Goal: Information Seeking & Learning: Check status

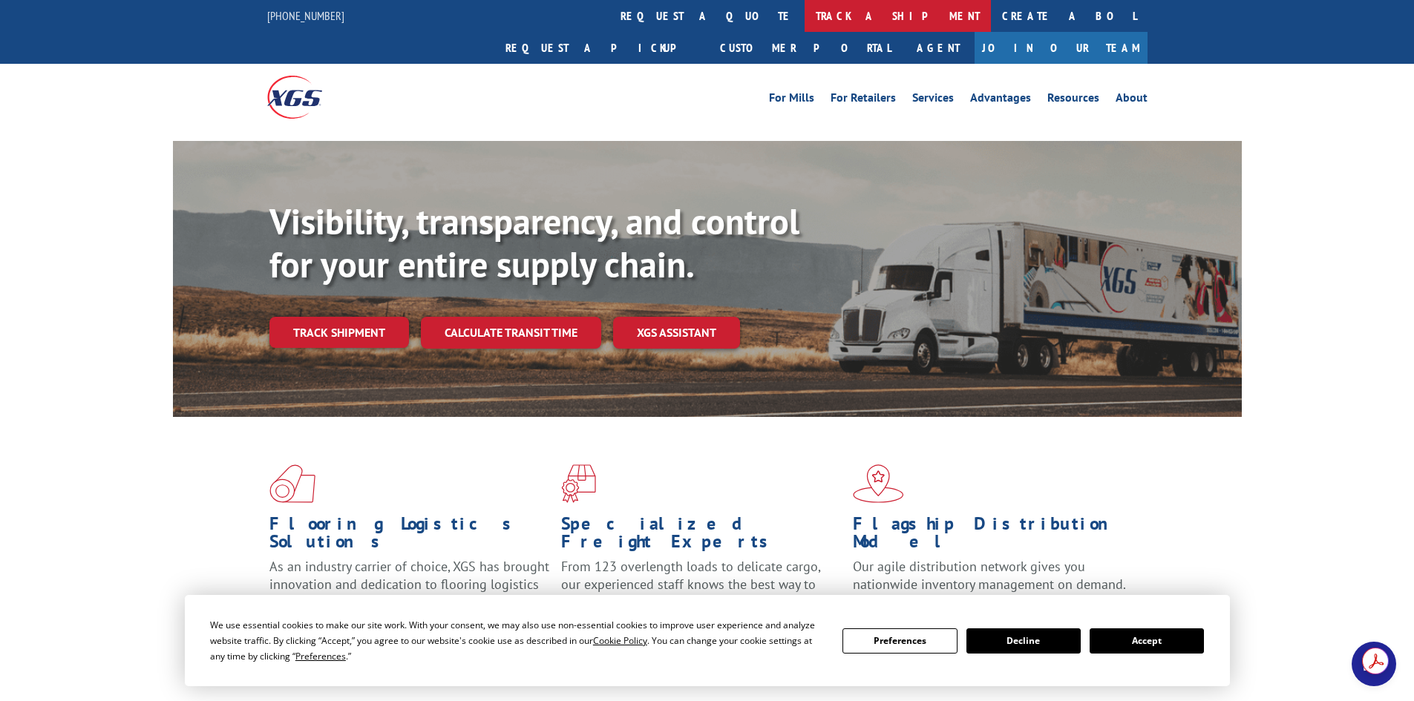
click at [804, 10] on link "track a shipment" at bounding box center [897, 16] width 186 height 32
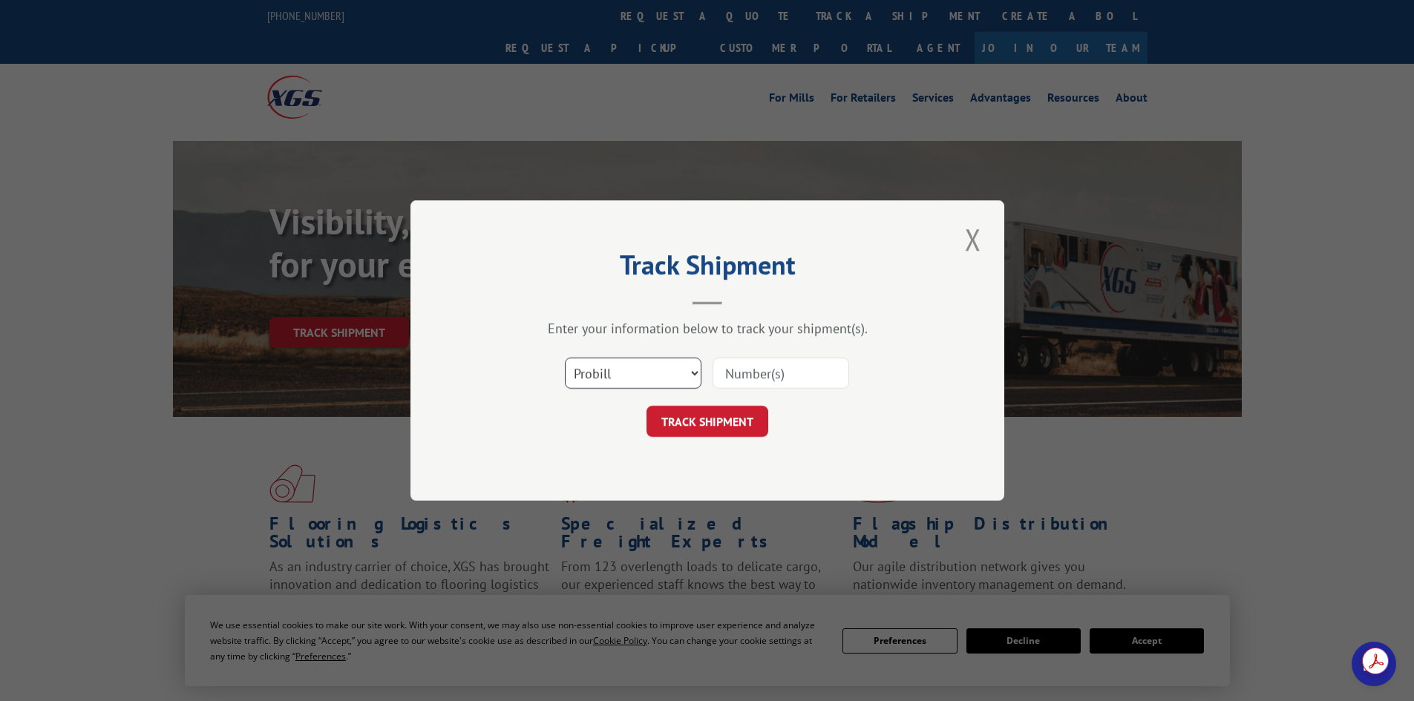
click at [623, 368] on select "Select category... Probill BOL PO" at bounding box center [633, 373] width 137 height 31
select select "po"
click at [565, 358] on select "Select category... Probill BOL PO" at bounding box center [633, 373] width 137 height 31
click at [727, 373] on input at bounding box center [780, 373] width 137 height 31
paste input "32507313"
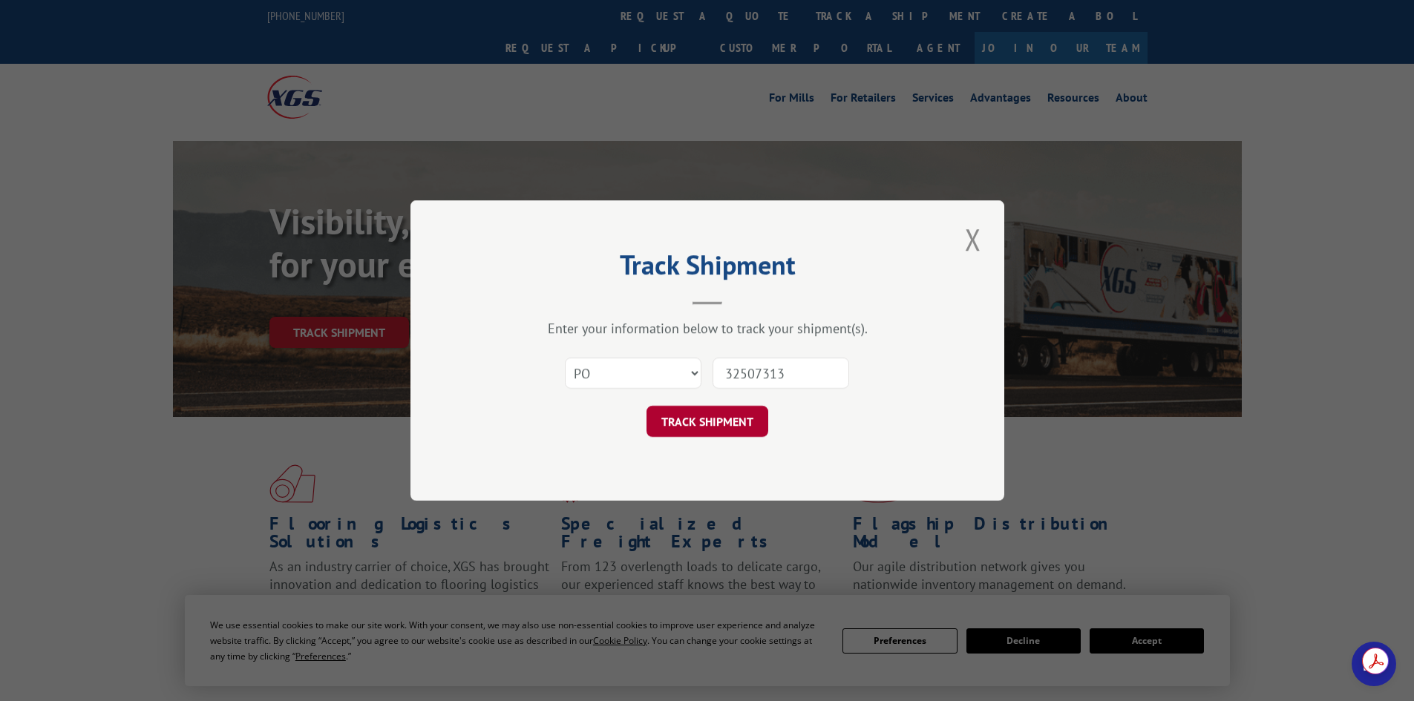
type input "32507313"
click at [705, 422] on button "TRACK SHIPMENT" at bounding box center [707, 421] width 122 height 31
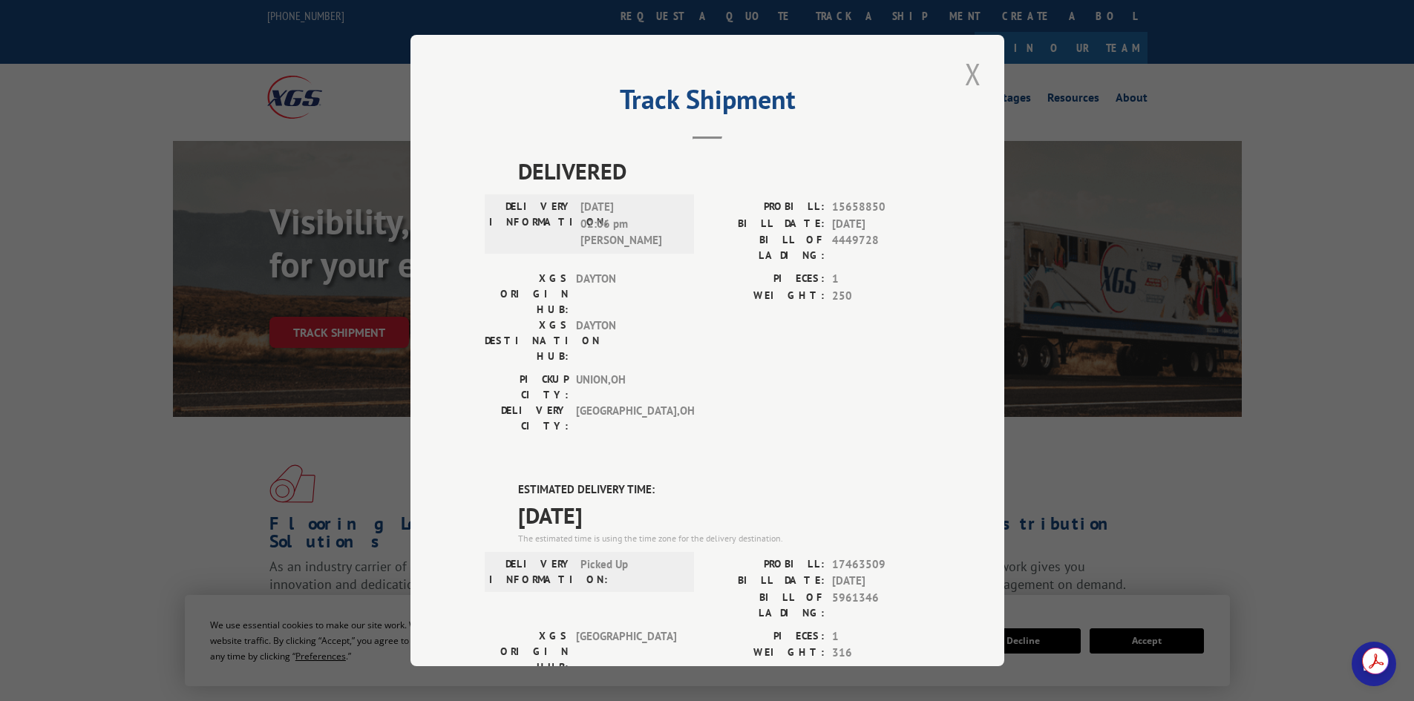
click at [962, 83] on button "Close modal" at bounding box center [972, 73] width 25 height 41
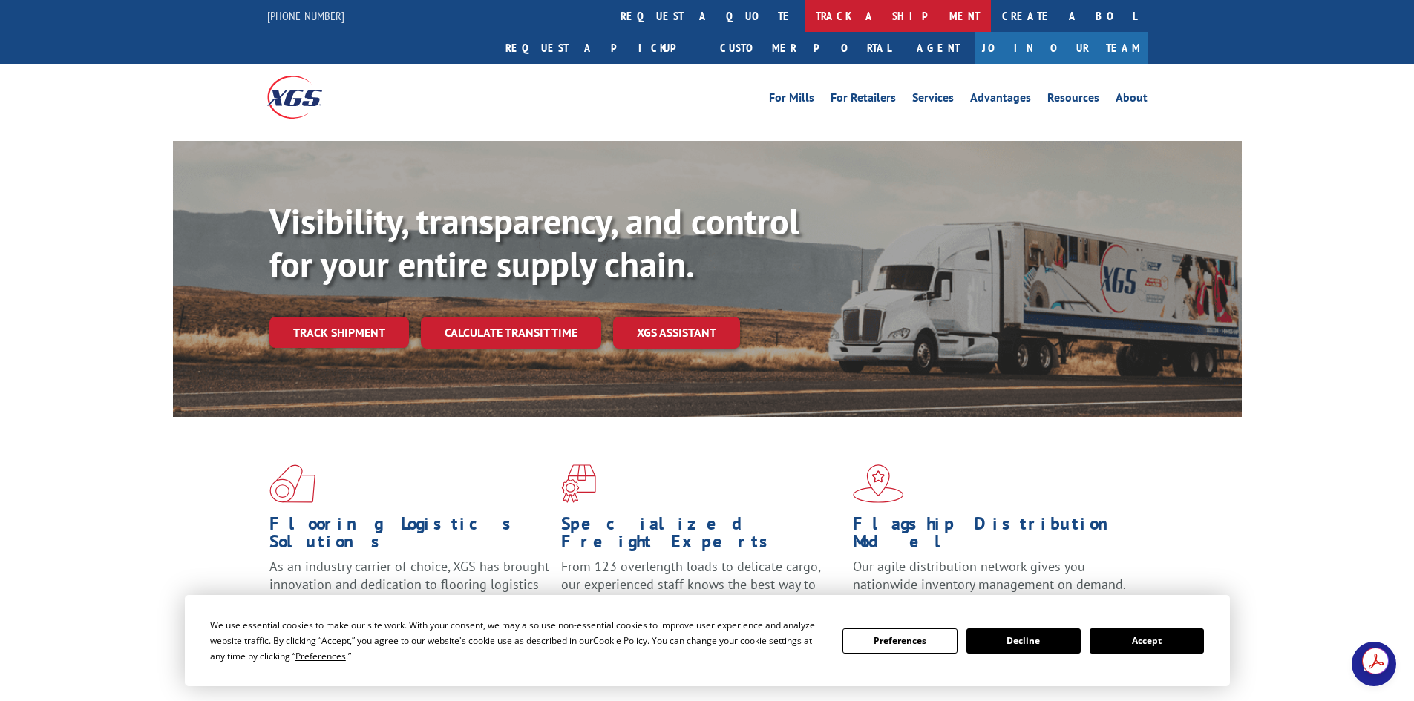
click at [804, 18] on link "track a shipment" at bounding box center [897, 16] width 186 height 32
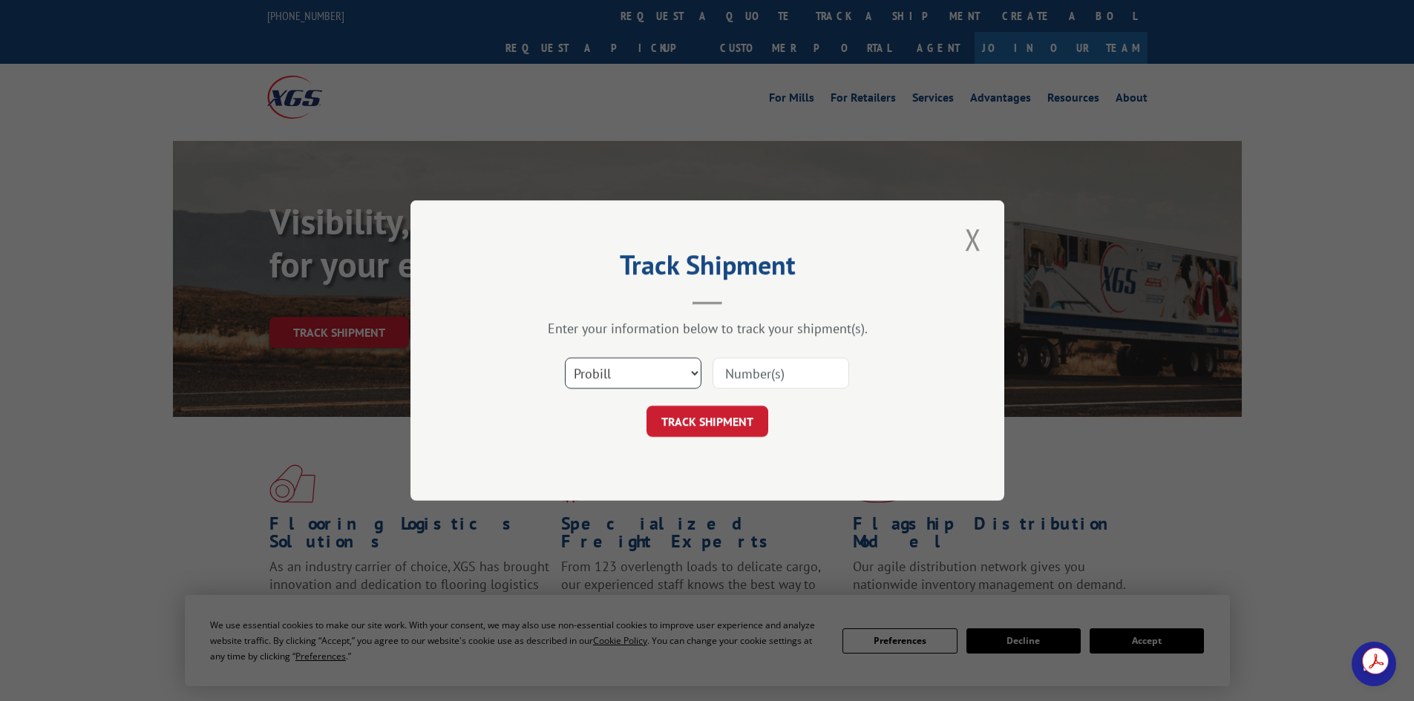
click at [686, 381] on select "Select category... Probill BOL PO" at bounding box center [633, 373] width 137 height 31
select select "po"
click at [565, 358] on select "Select category... Probill BOL PO" at bounding box center [633, 373] width 137 height 31
click at [766, 370] on input at bounding box center [780, 373] width 137 height 31
paste input "48508342"
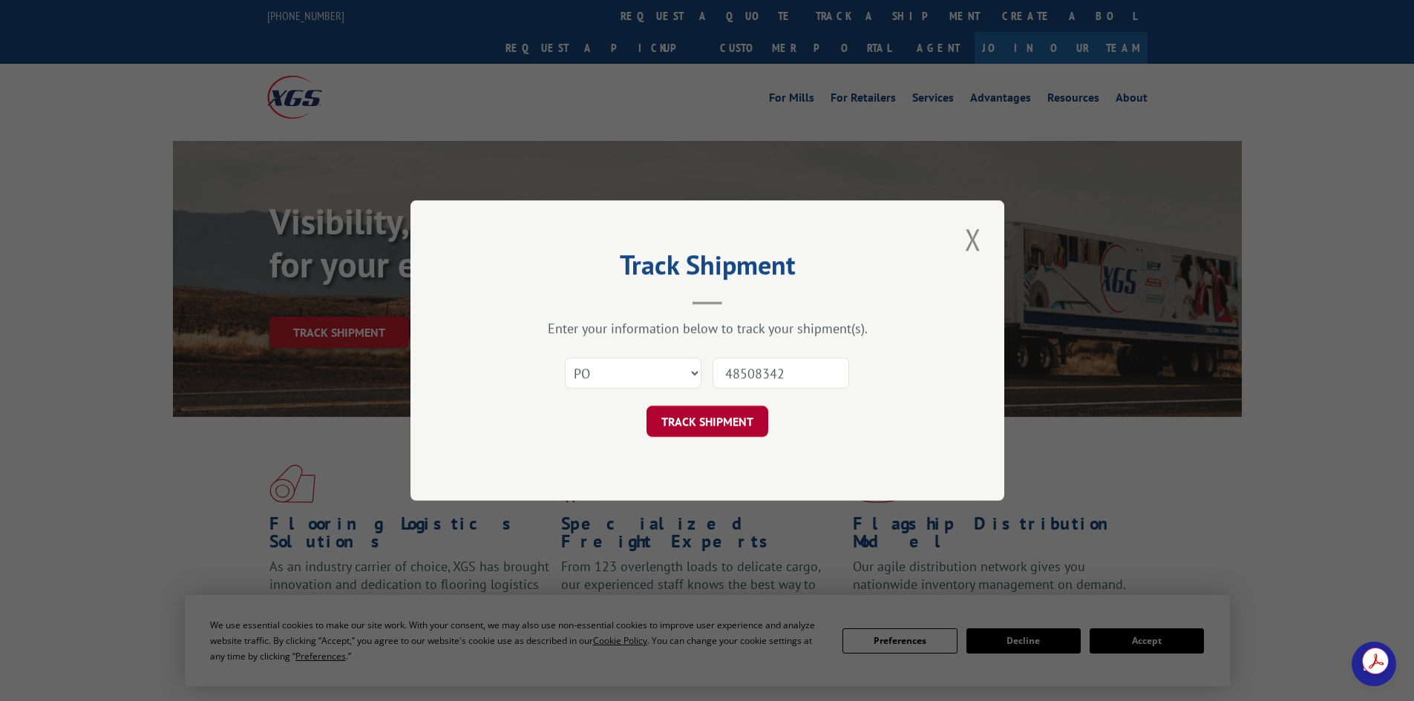
type input "48508342"
click at [706, 422] on button "TRACK SHIPMENT" at bounding box center [707, 421] width 122 height 31
